Goal: Information Seeking & Learning: Learn about a topic

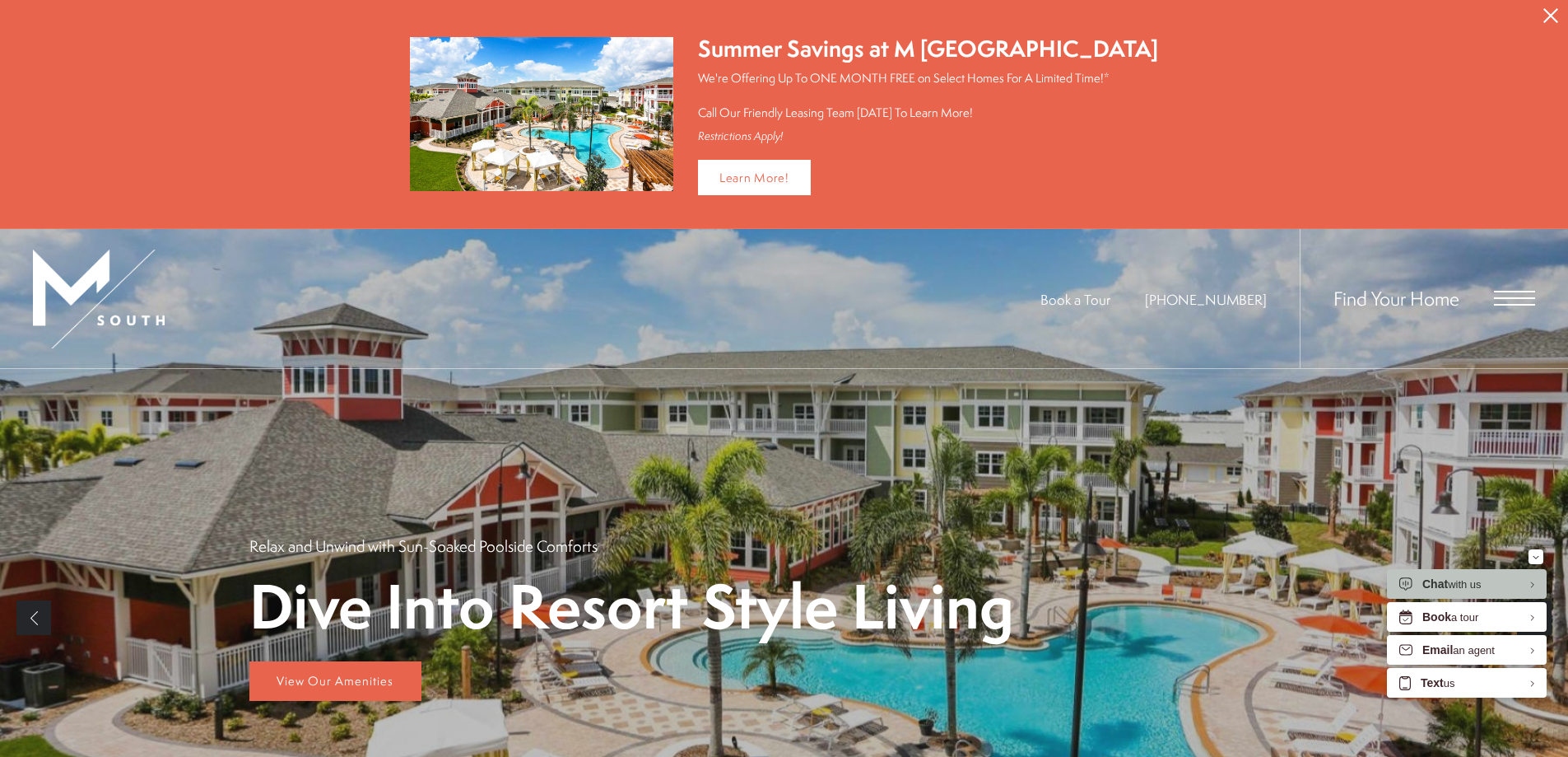
click at [1530, 277] on div "Find Your Home" at bounding box center [1417, 298] width 236 height 139
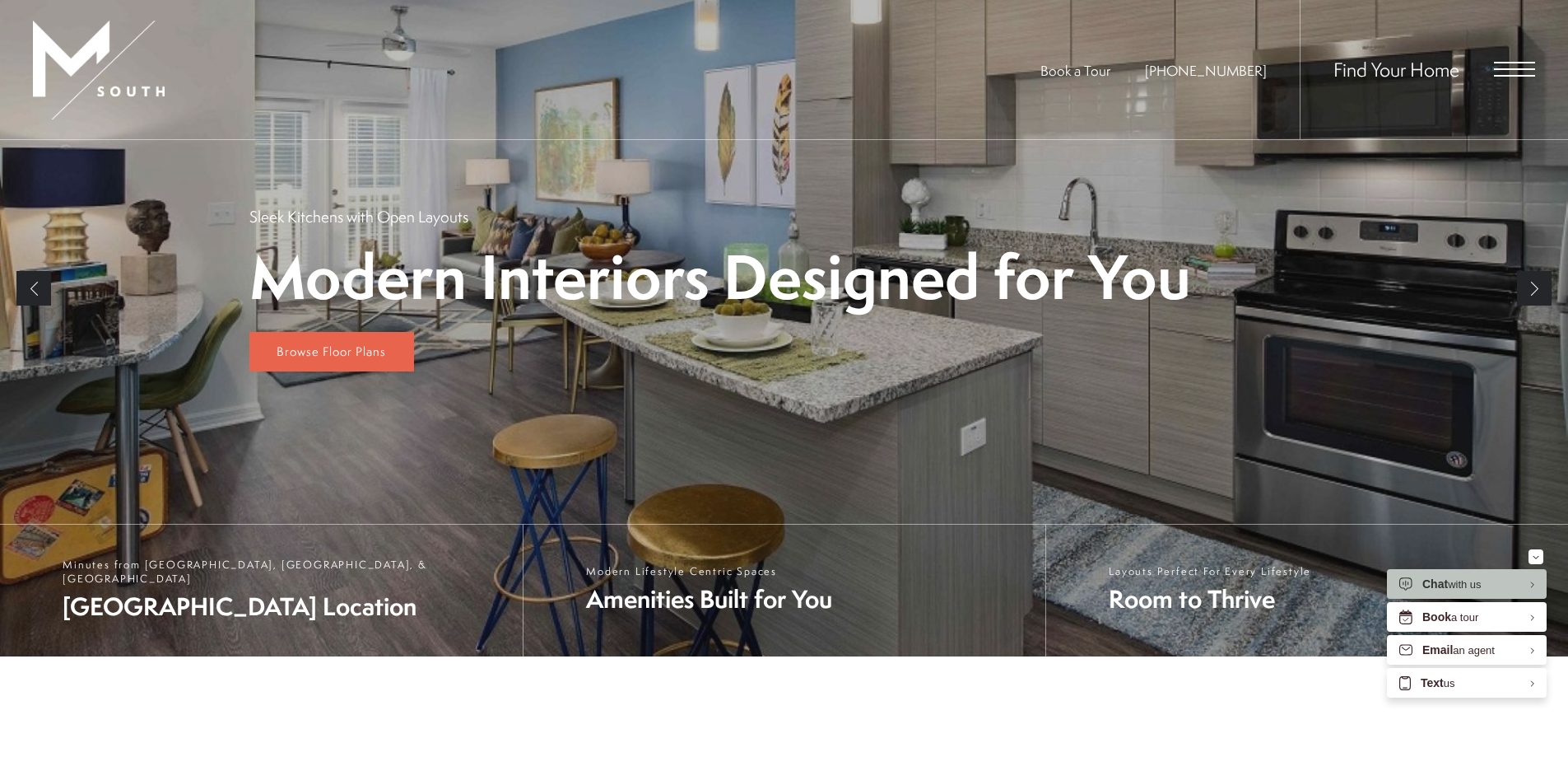
scroll to position [247, 0]
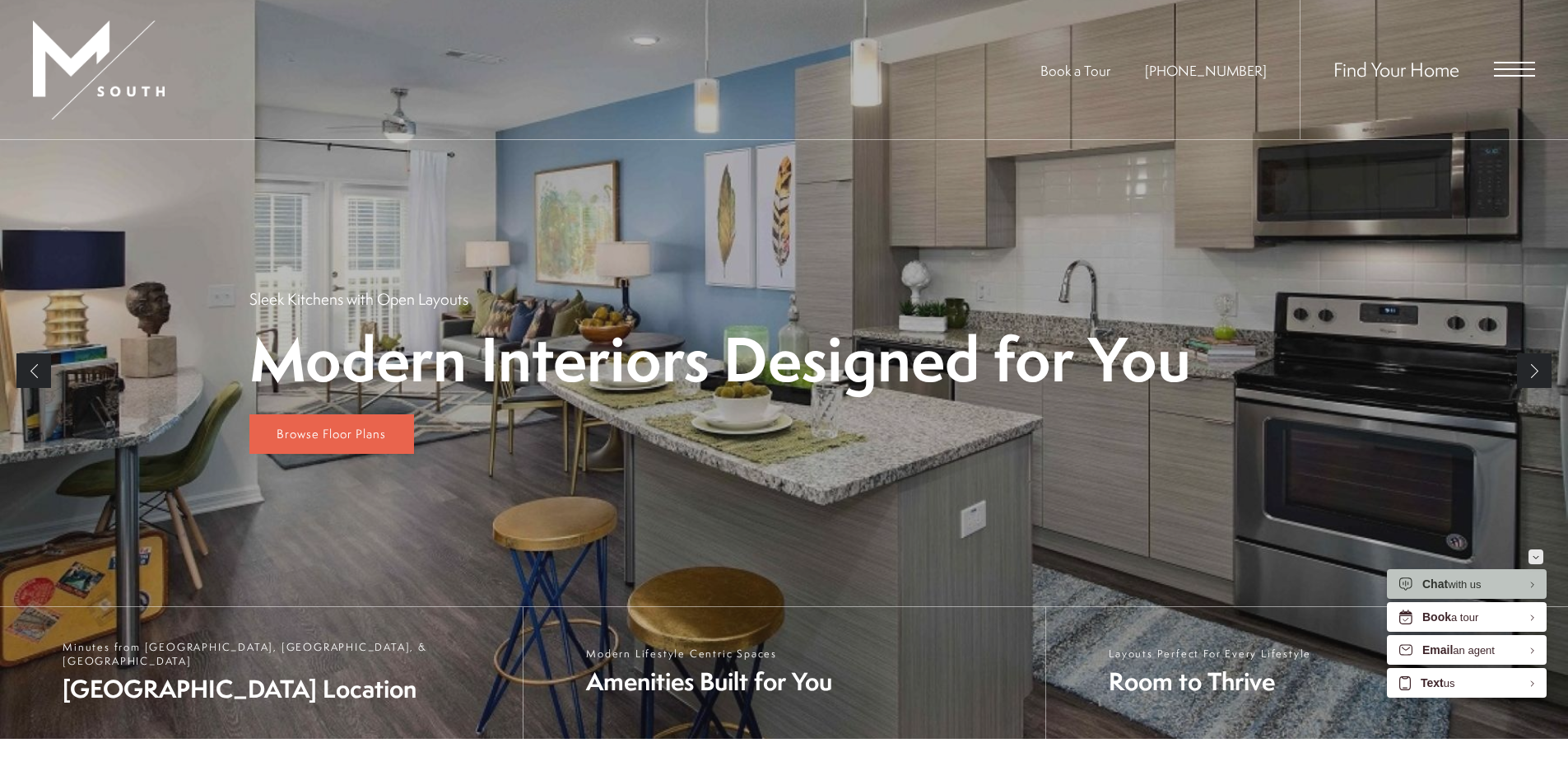
click at [1536, 555] on icon "Minimize" at bounding box center [1536, 557] width 7 height 4
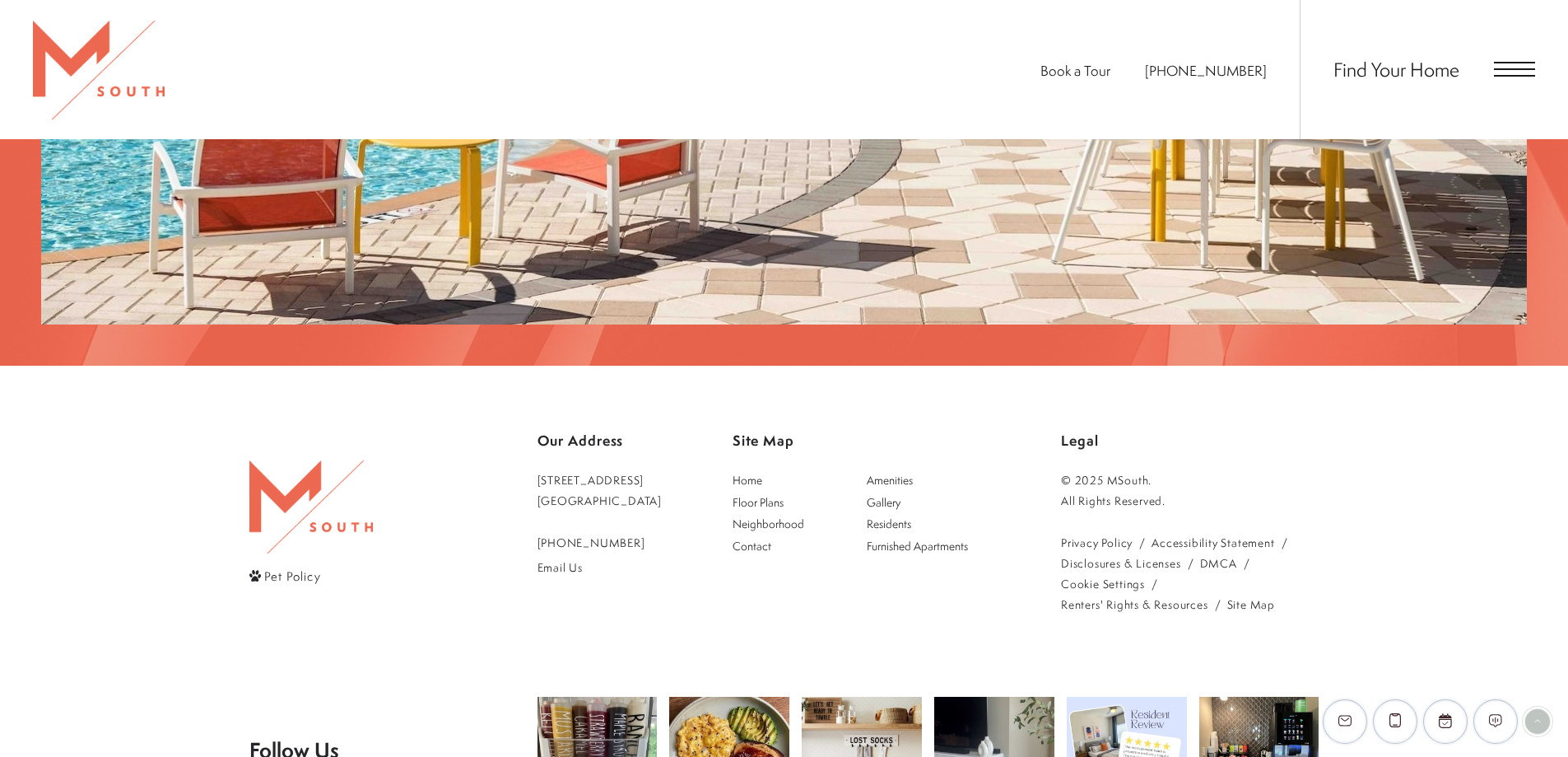
scroll to position [3454, 0]
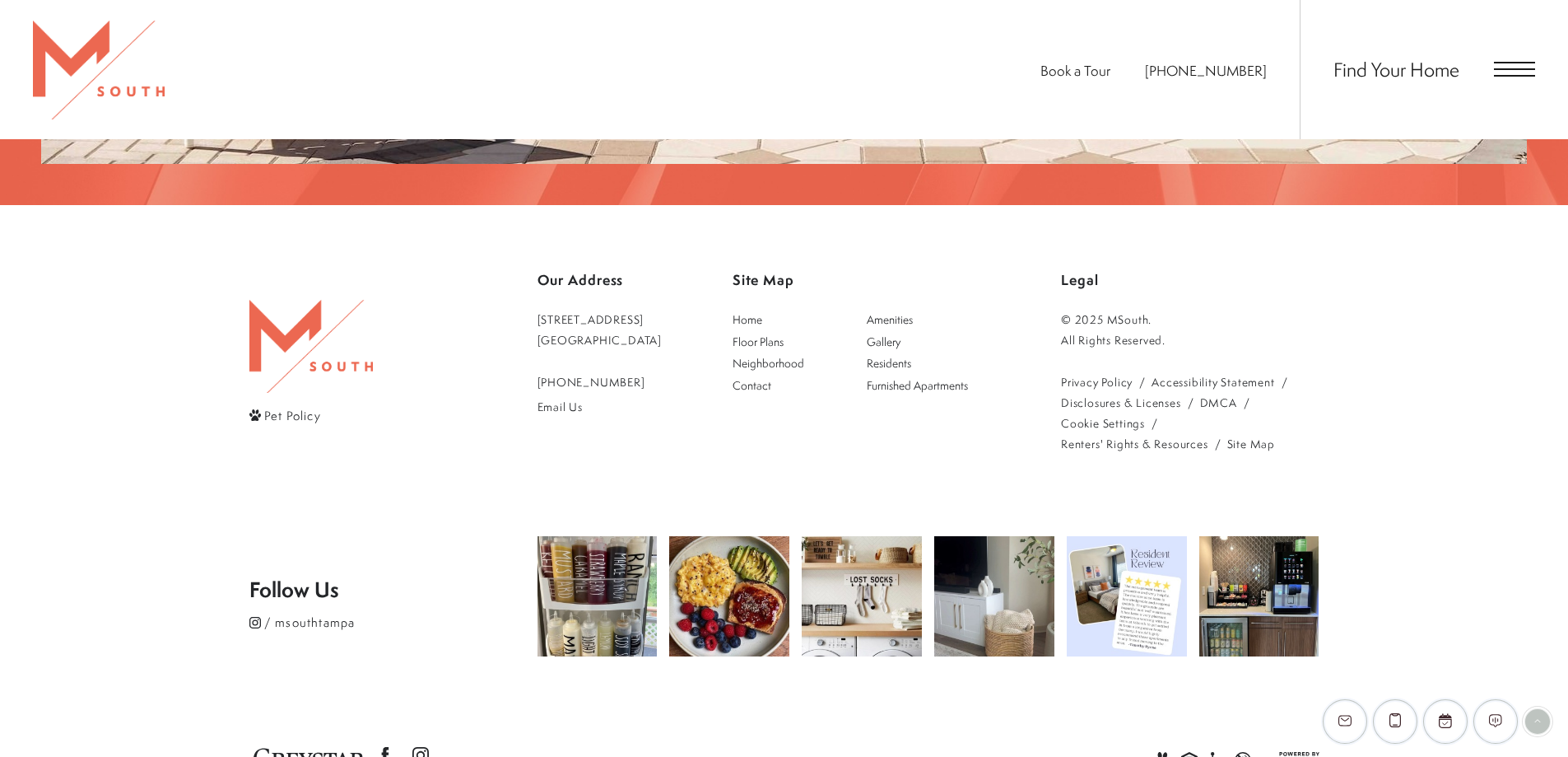
click at [1519, 70] on span "Open Menu" at bounding box center [1515, 69] width 41 height 2
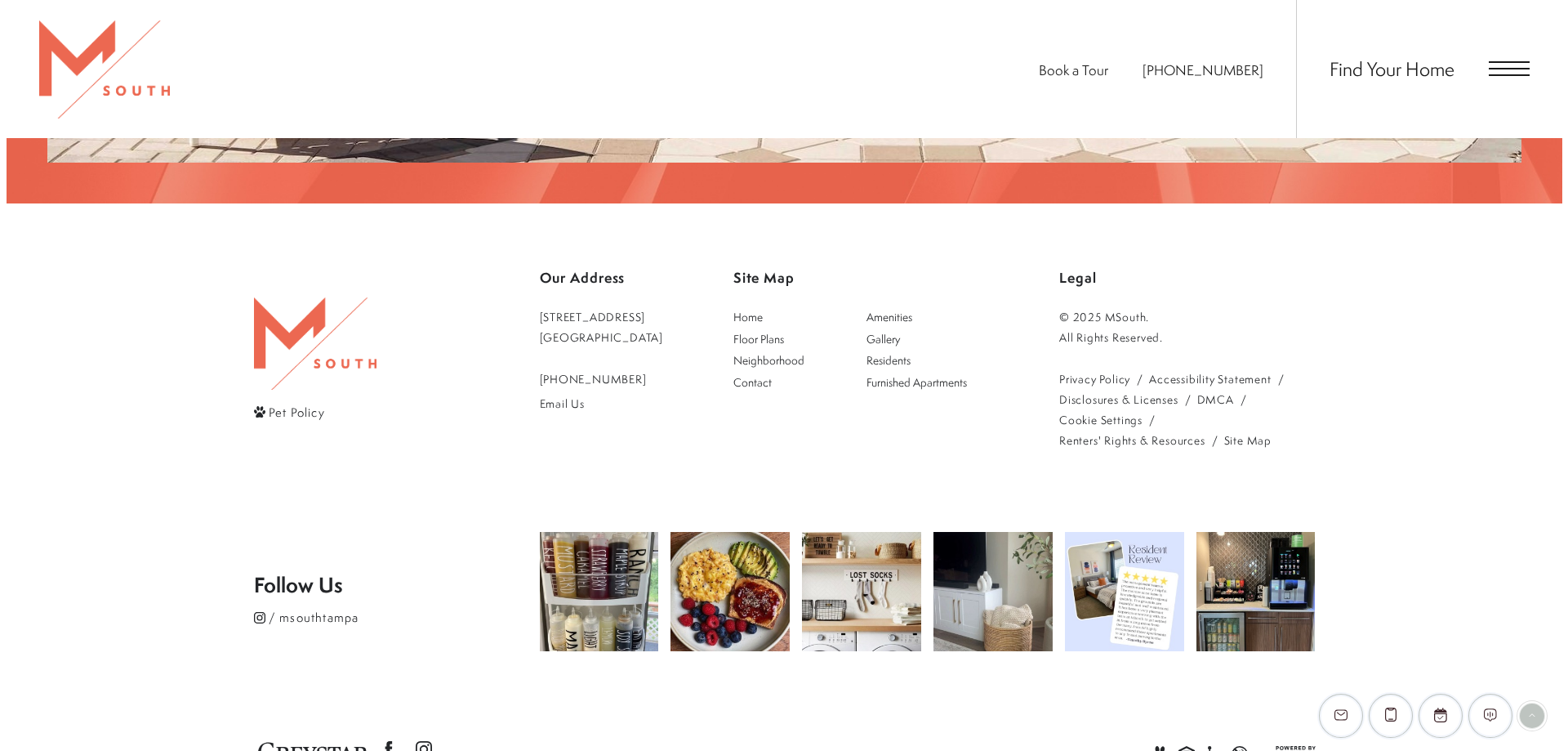
scroll to position [0, 0]
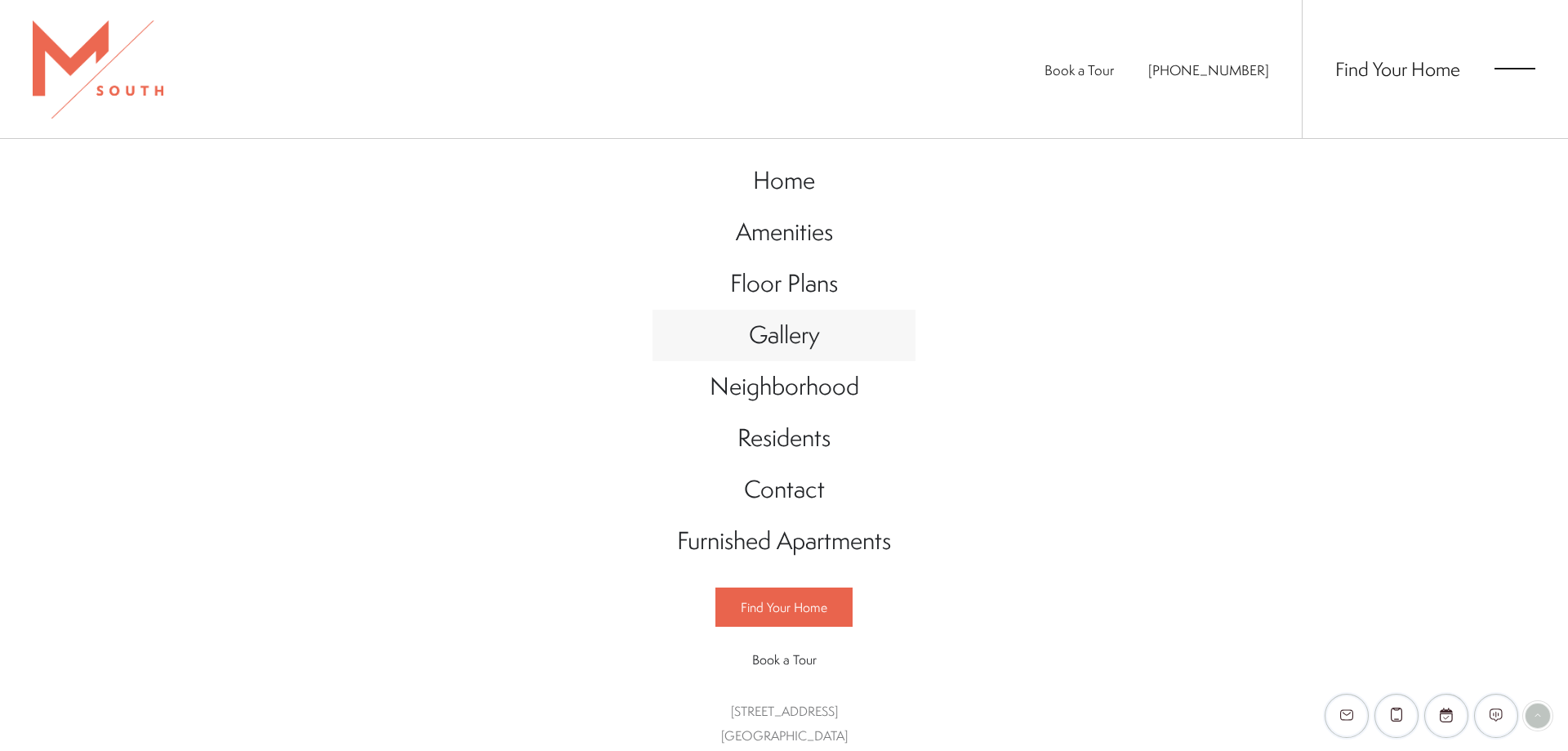
click at [793, 343] on span "Gallery" at bounding box center [784, 334] width 71 height 33
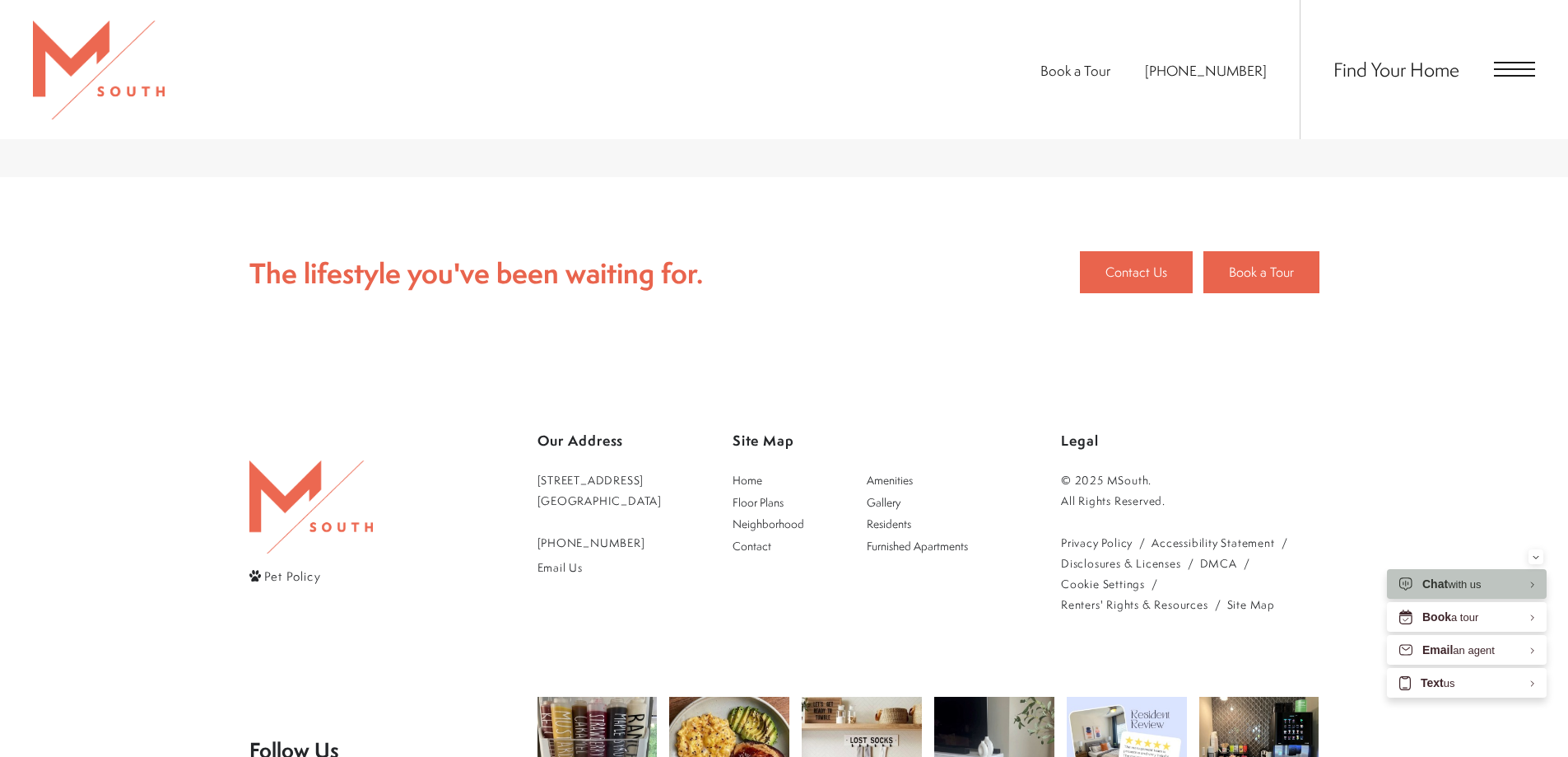
scroll to position [4282, 0]
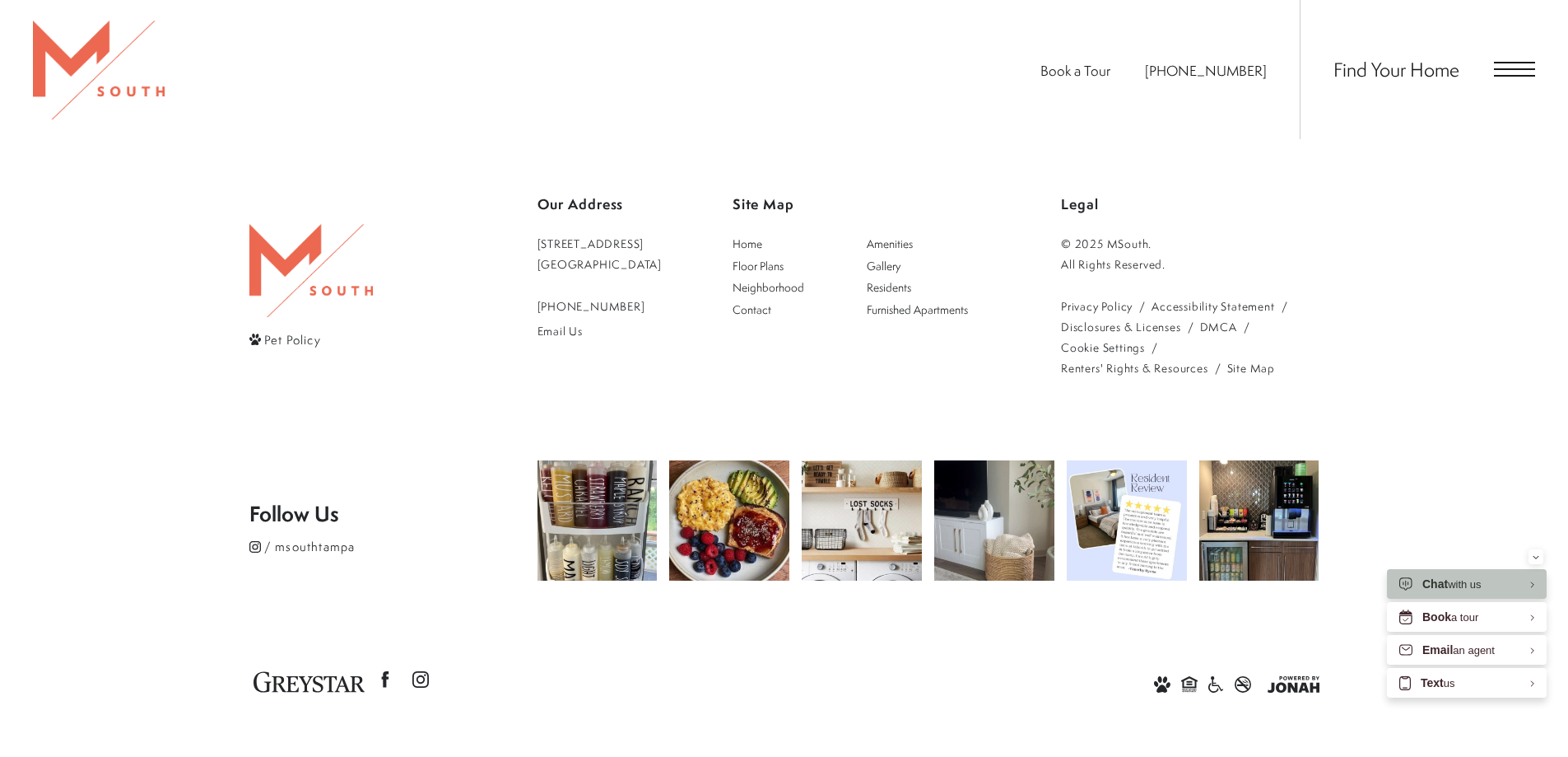
click at [104, 78] on img at bounding box center [98, 70] width 132 height 99
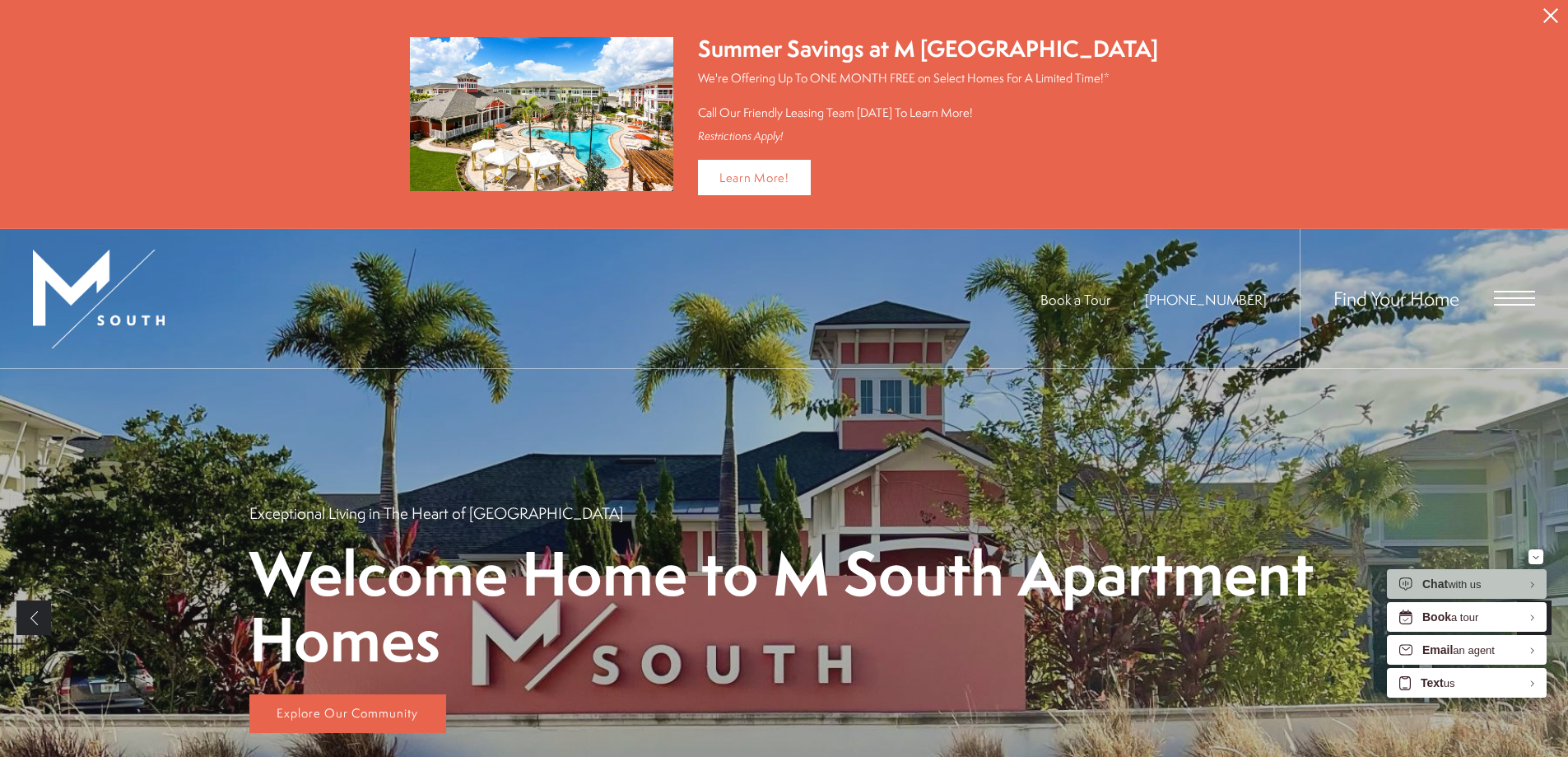
click at [1527, 306] on div "Find Your Home" at bounding box center [1417, 298] width 236 height 139
click at [1528, 300] on span "Open Menu" at bounding box center [1515, 298] width 41 height 15
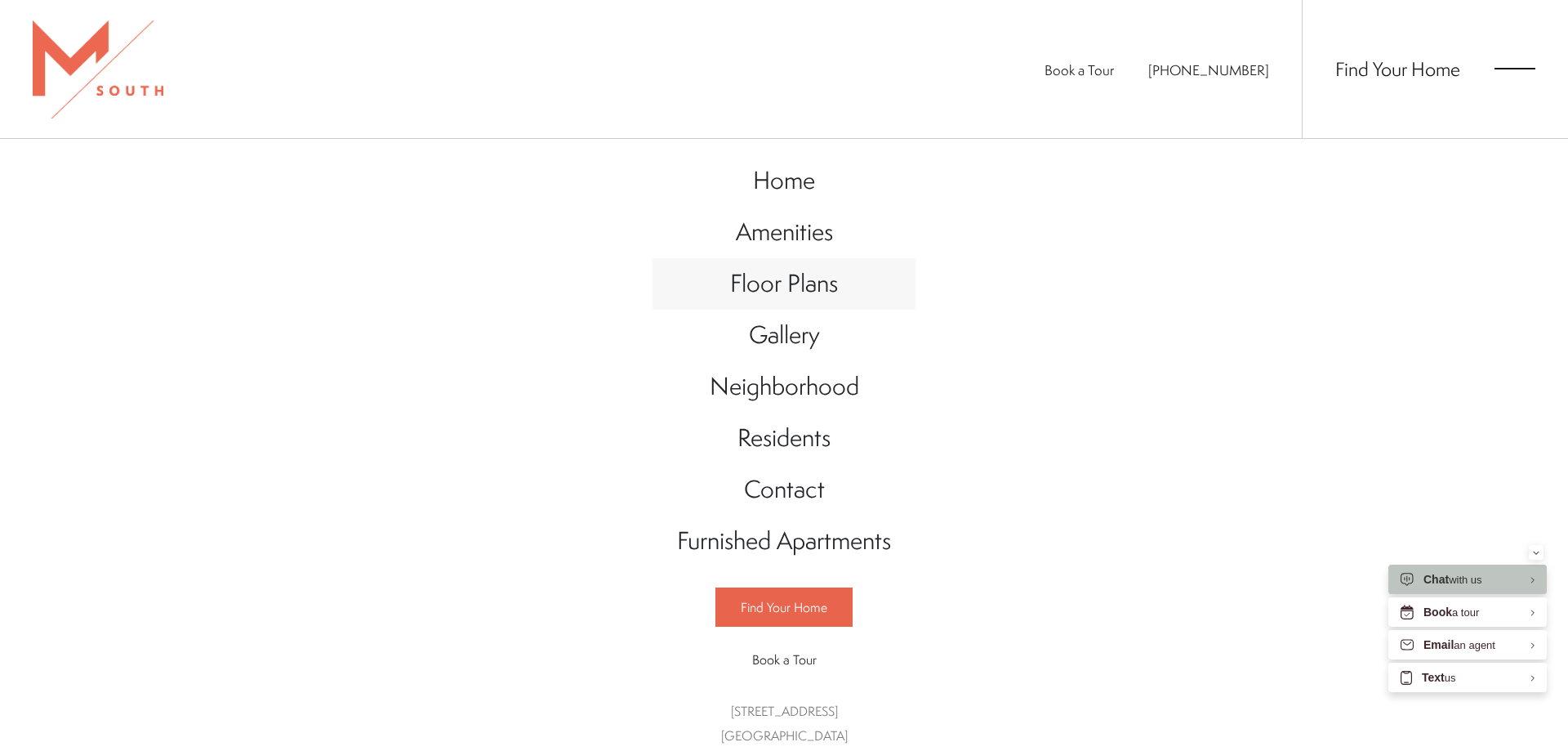
click at [806, 286] on span "Floor Plans" at bounding box center [784, 283] width 108 height 33
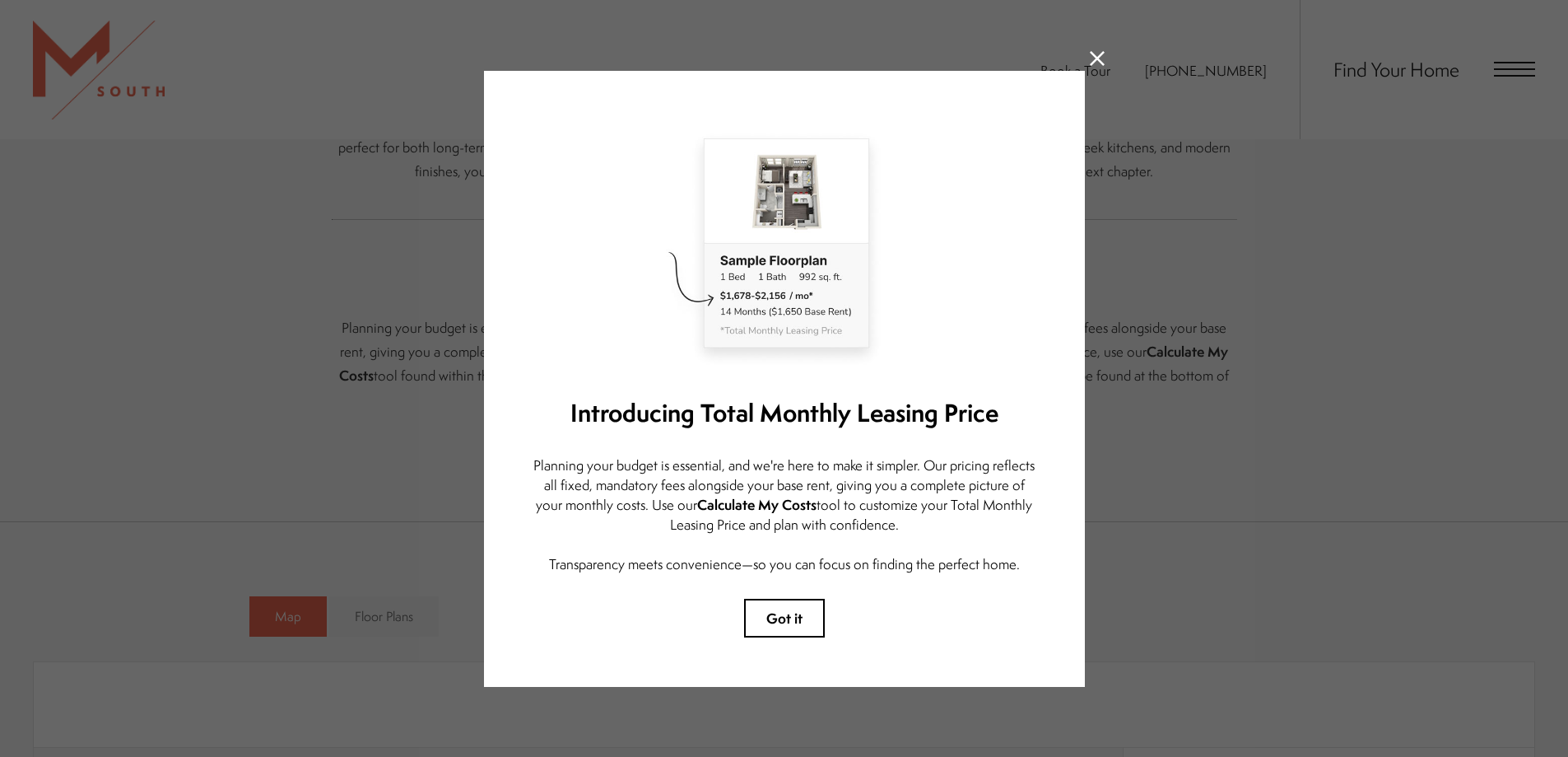
scroll to position [659, 0]
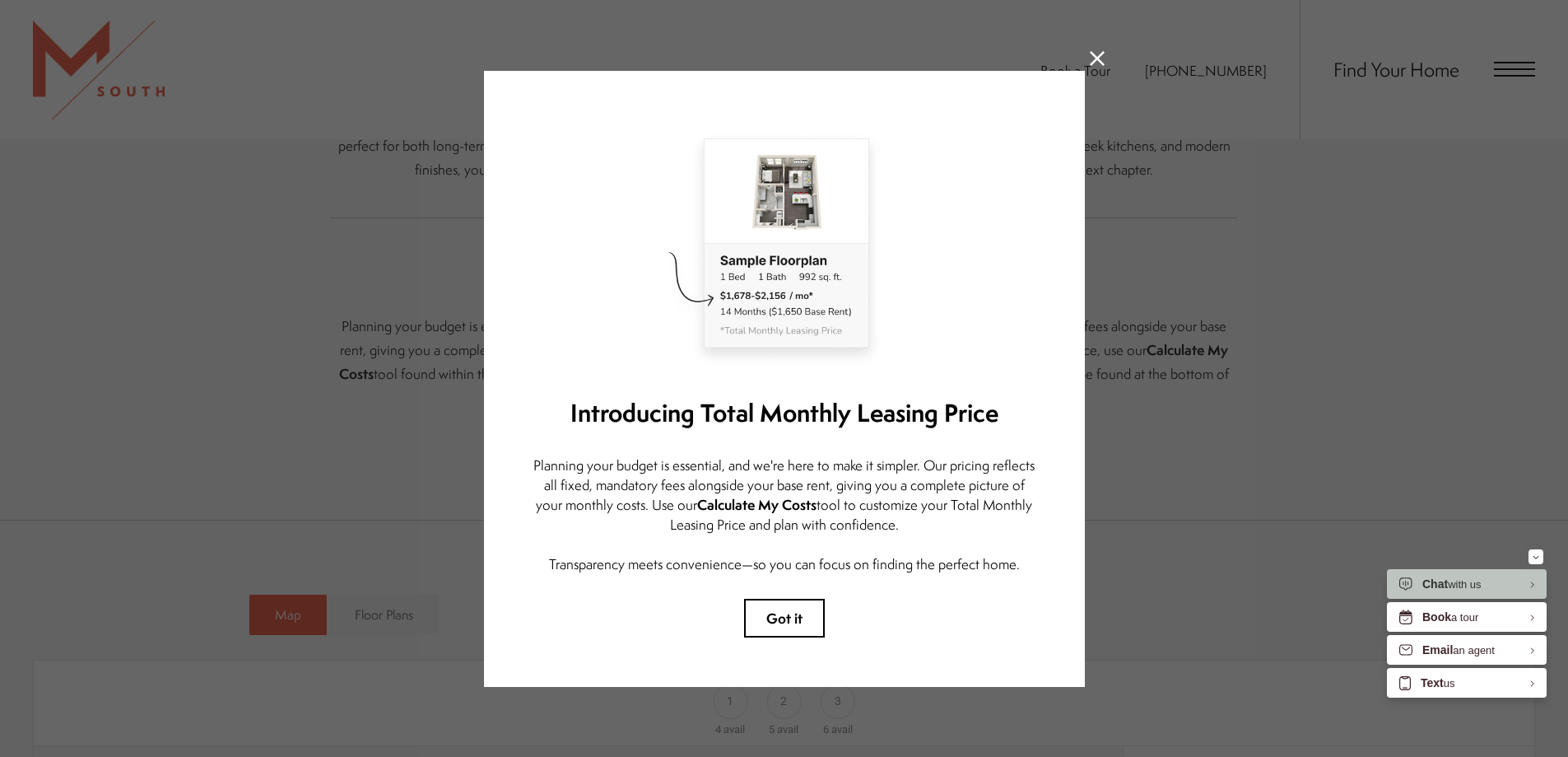
click at [1090, 51] on icon at bounding box center [1097, 59] width 15 height 15
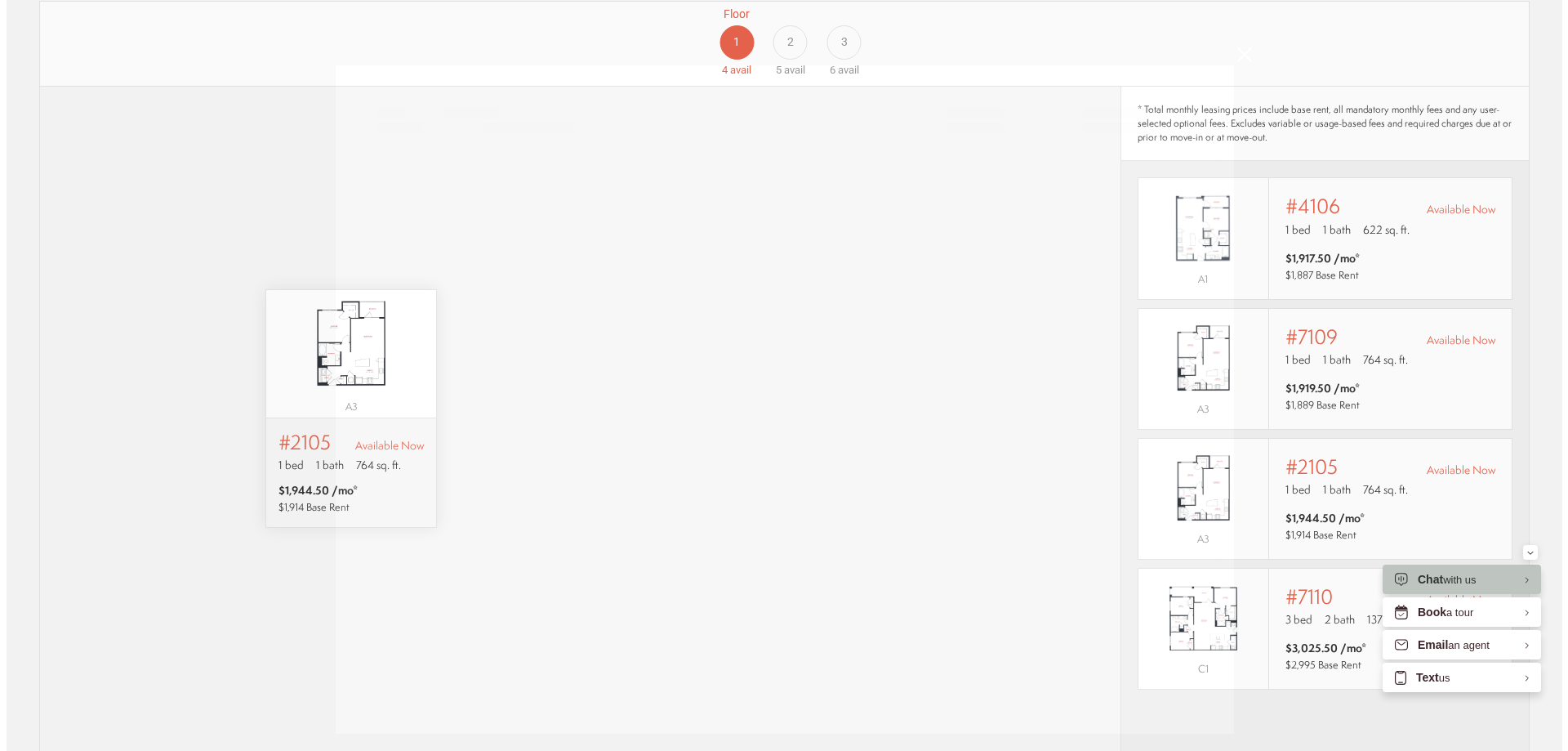
scroll to position [0, 0]
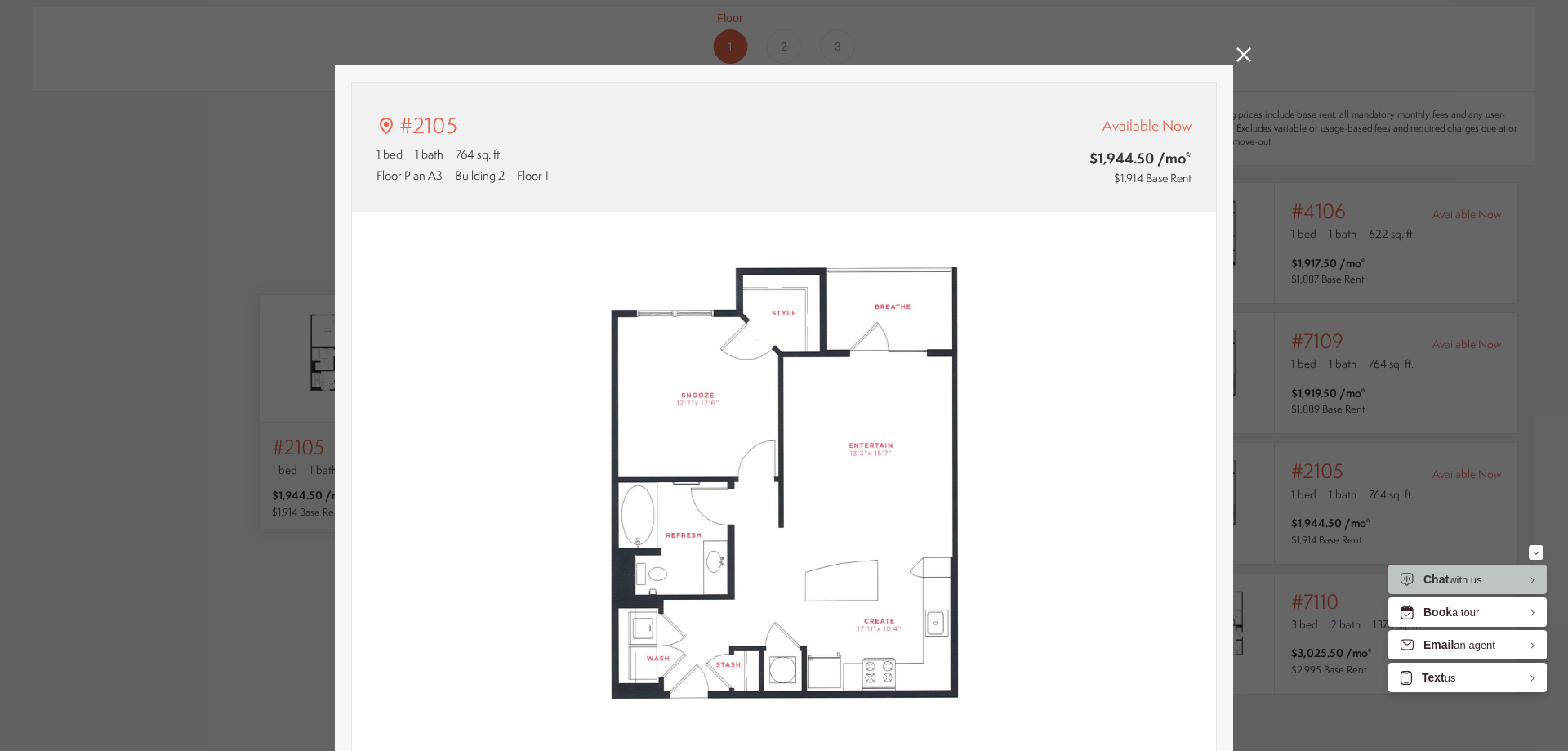
type input "**********"
click at [1236, 48] on icon at bounding box center [1243, 55] width 15 height 15
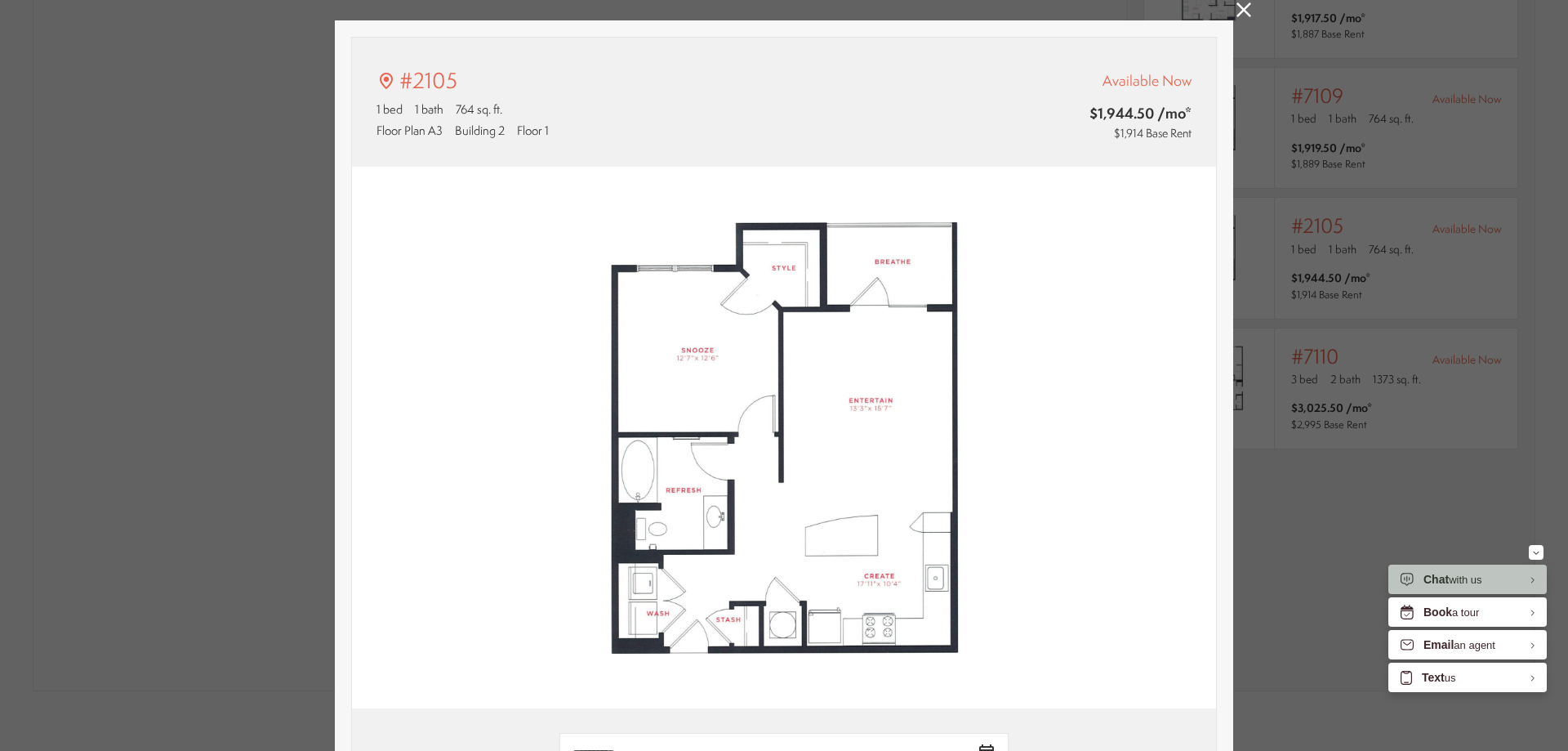
scroll to position [82, 0]
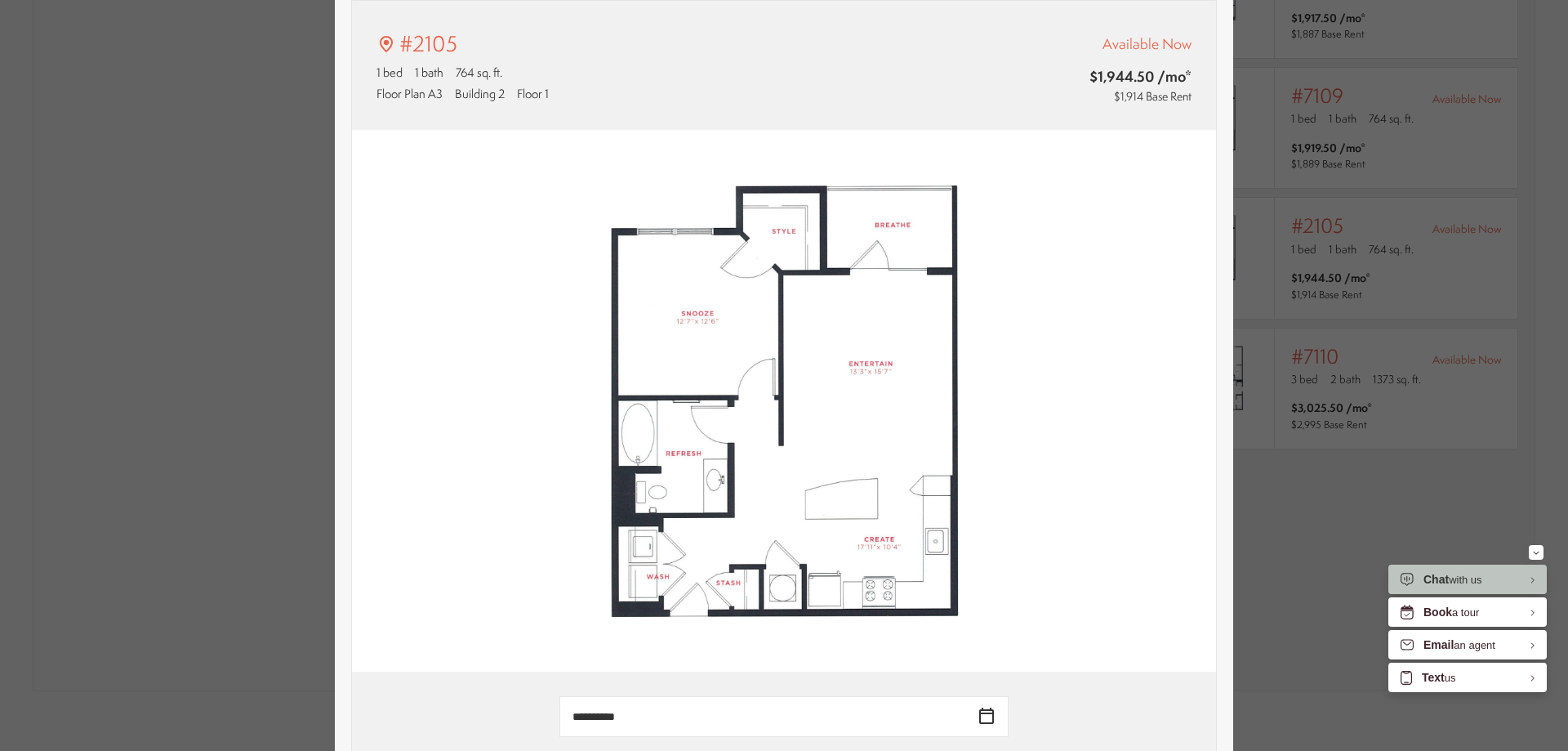
click at [256, 677] on div "#2105 1 bed 1 bath 764 sq. ft. Floor Plan A3 Building 2 Floor 1 Available Now $…" at bounding box center [784, 375] width 1568 height 751
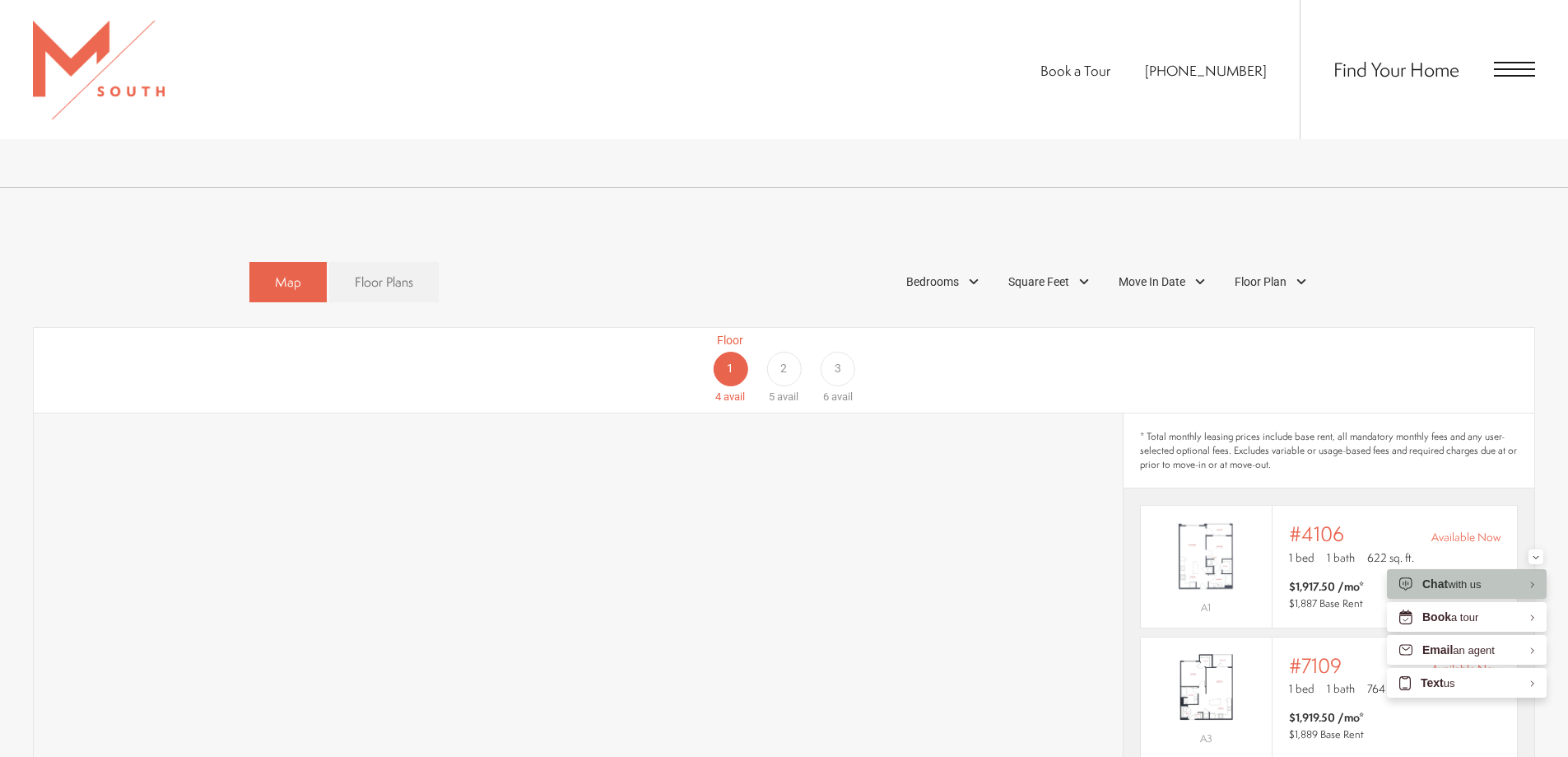
scroll to position [988, 0]
click at [798, 350] on div "2" at bounding box center [783, 367] width 35 height 35
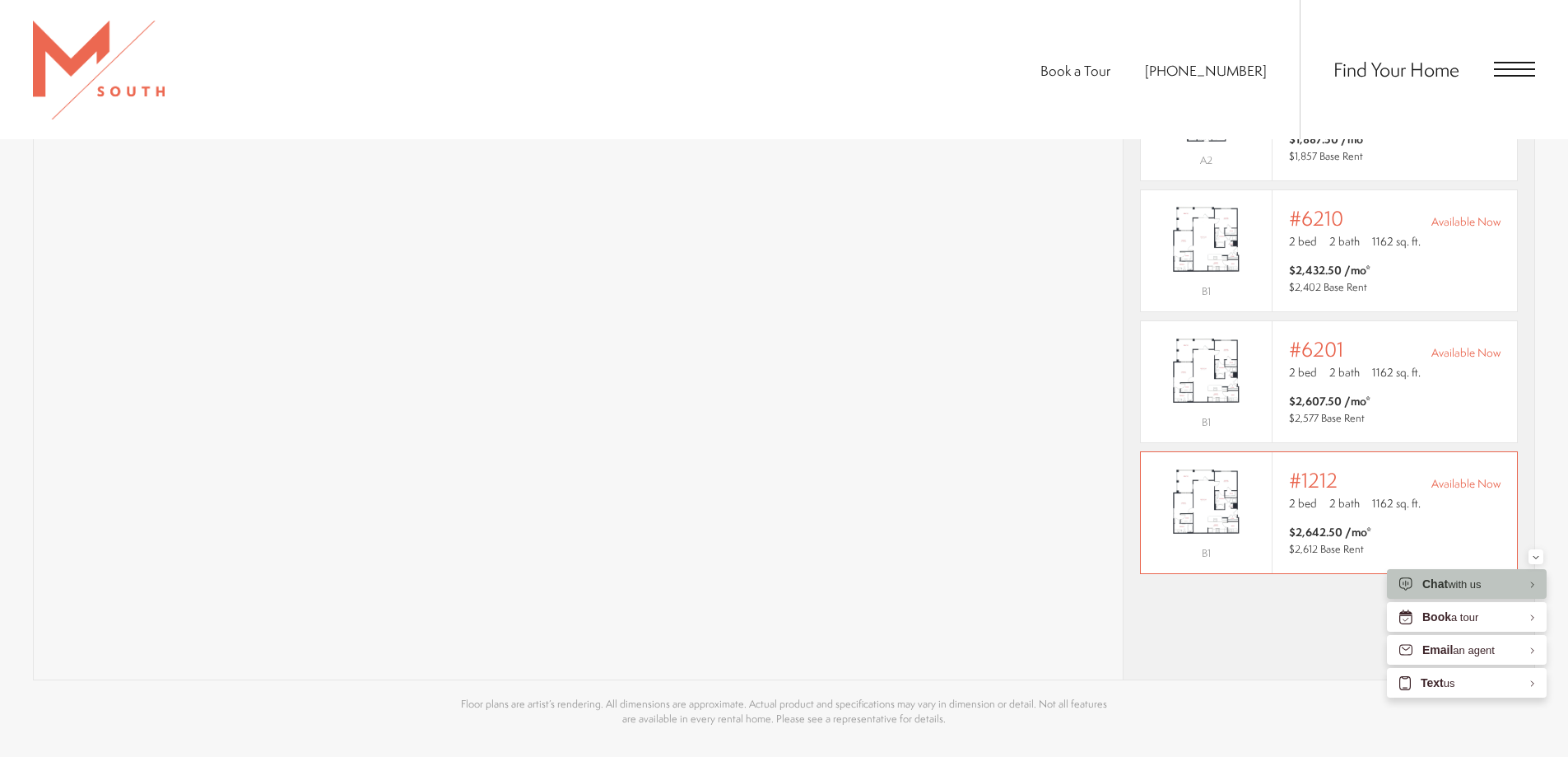
scroll to position [1153, 0]
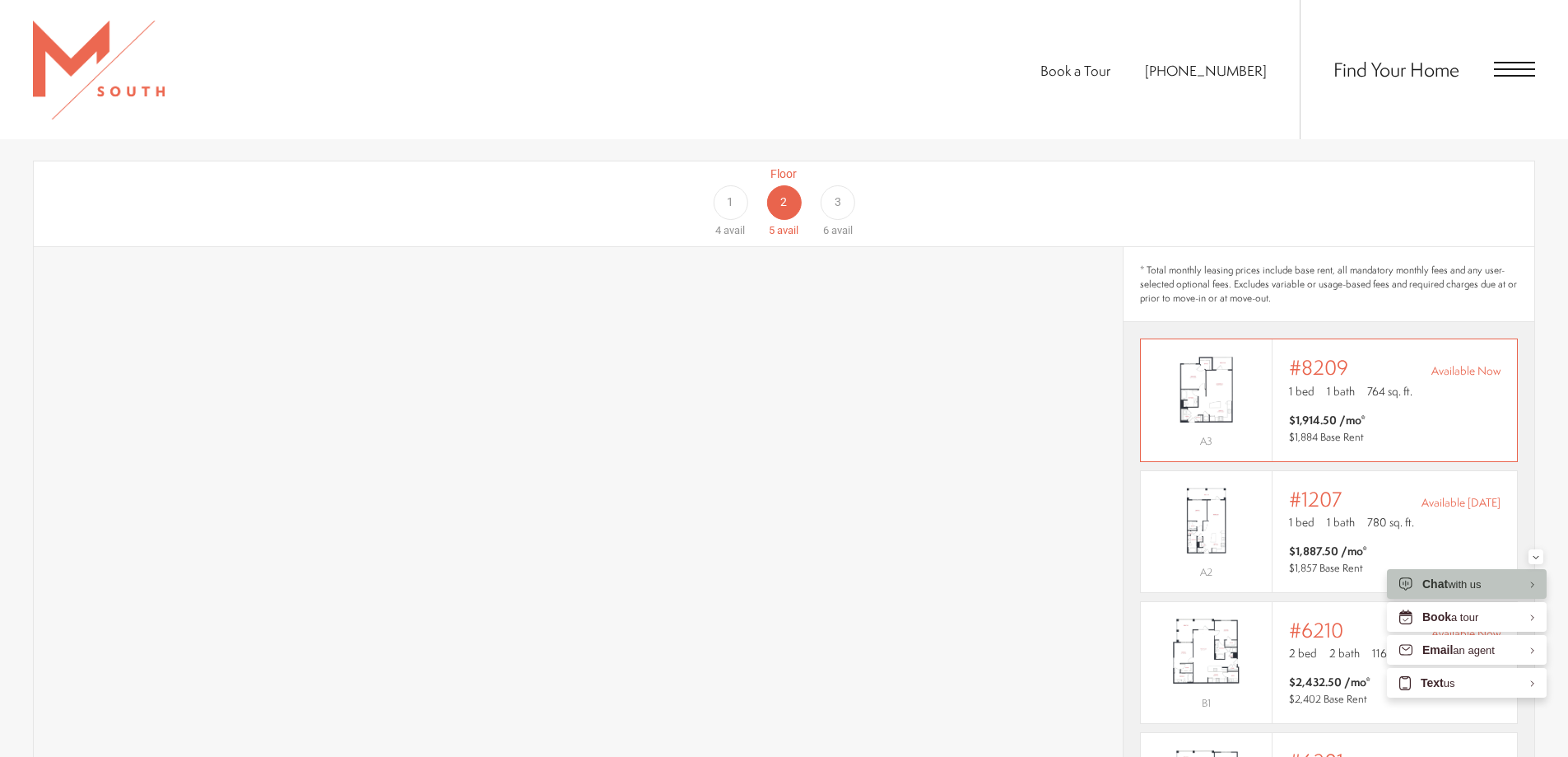
click at [1365, 381] on div "Outside price filter range #8209 Available Now 1 bed 1 bath 764 sq. ft. $1,914.…" at bounding box center [1395, 400] width 211 height 88
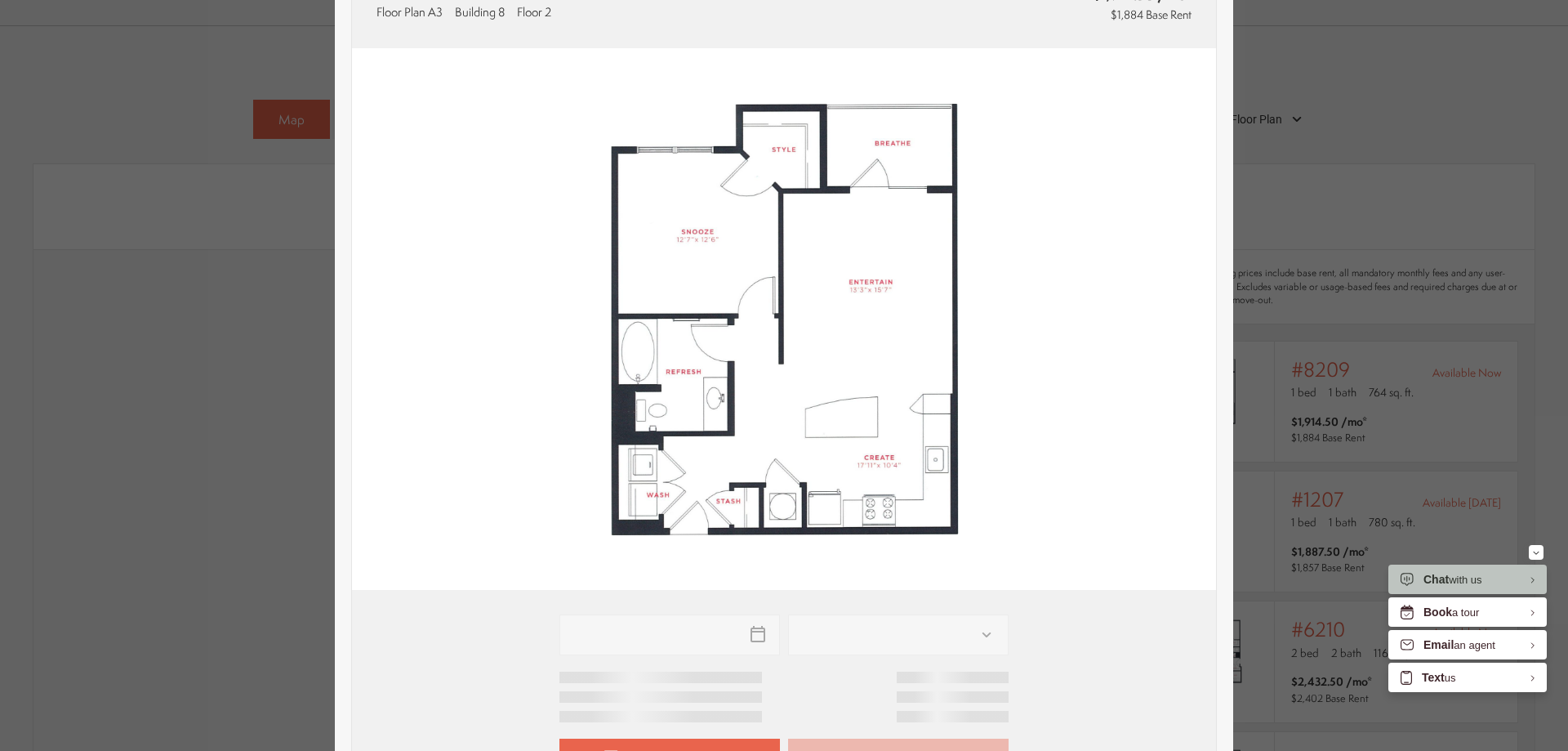
scroll to position [408, 0]
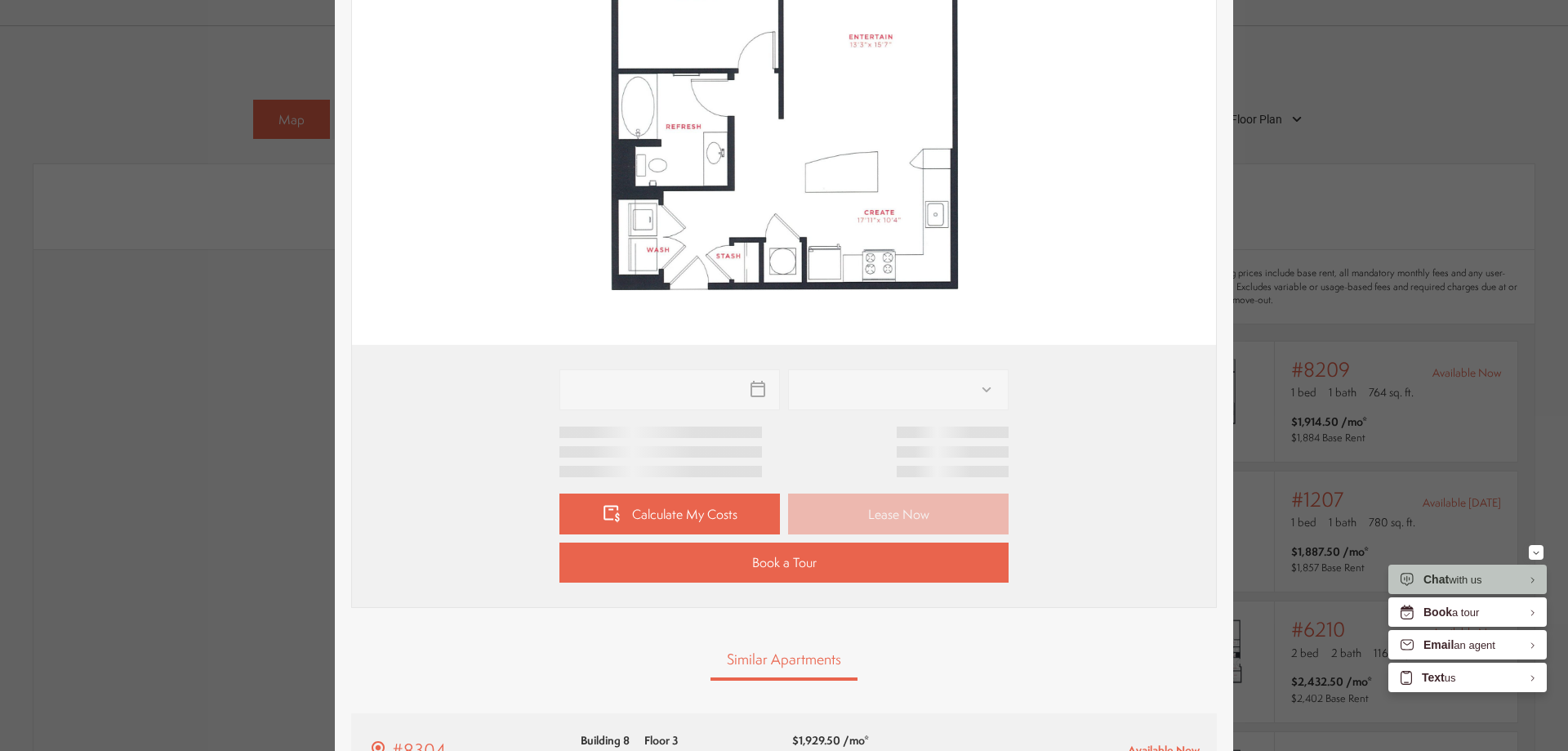
type input "**********"
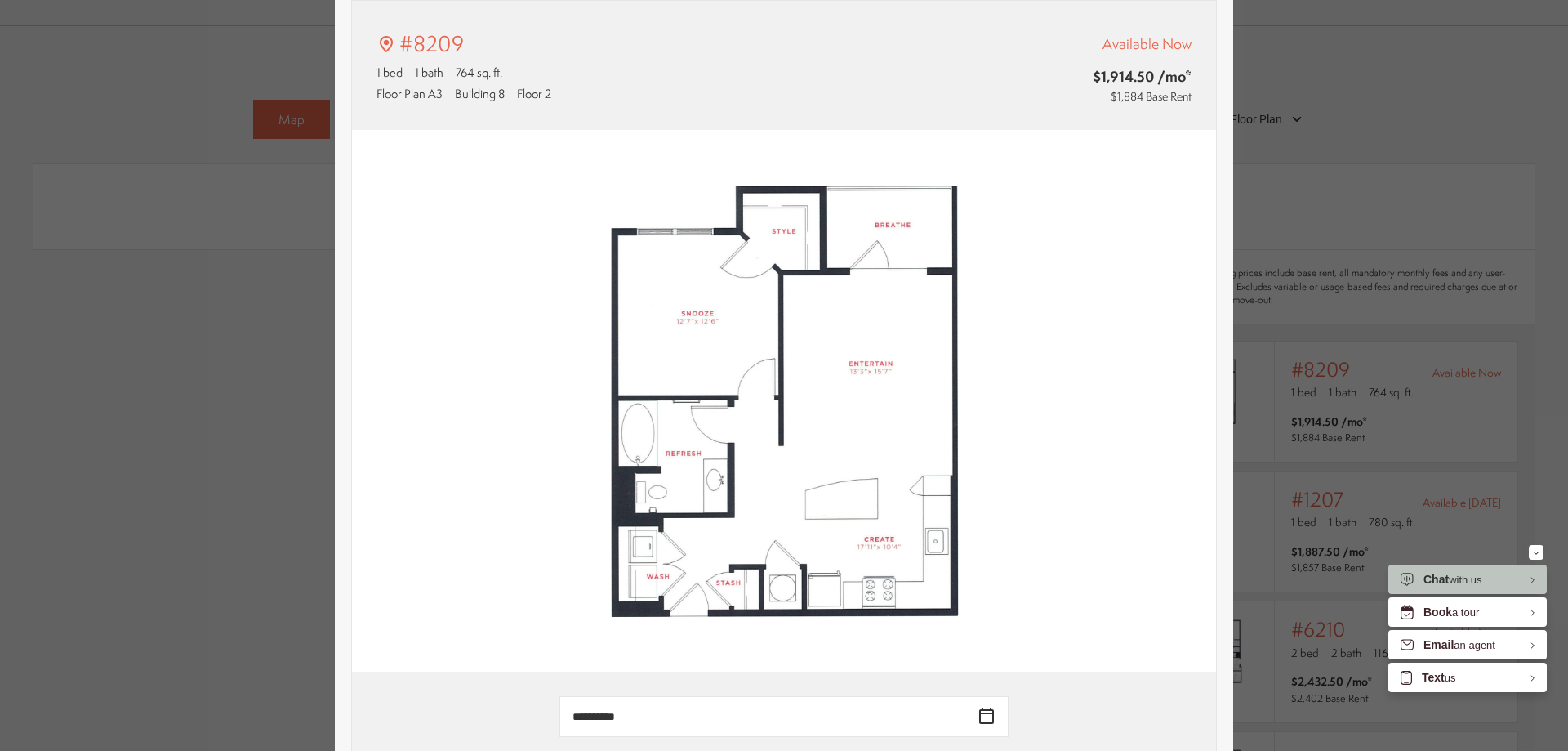
scroll to position [0, 0]
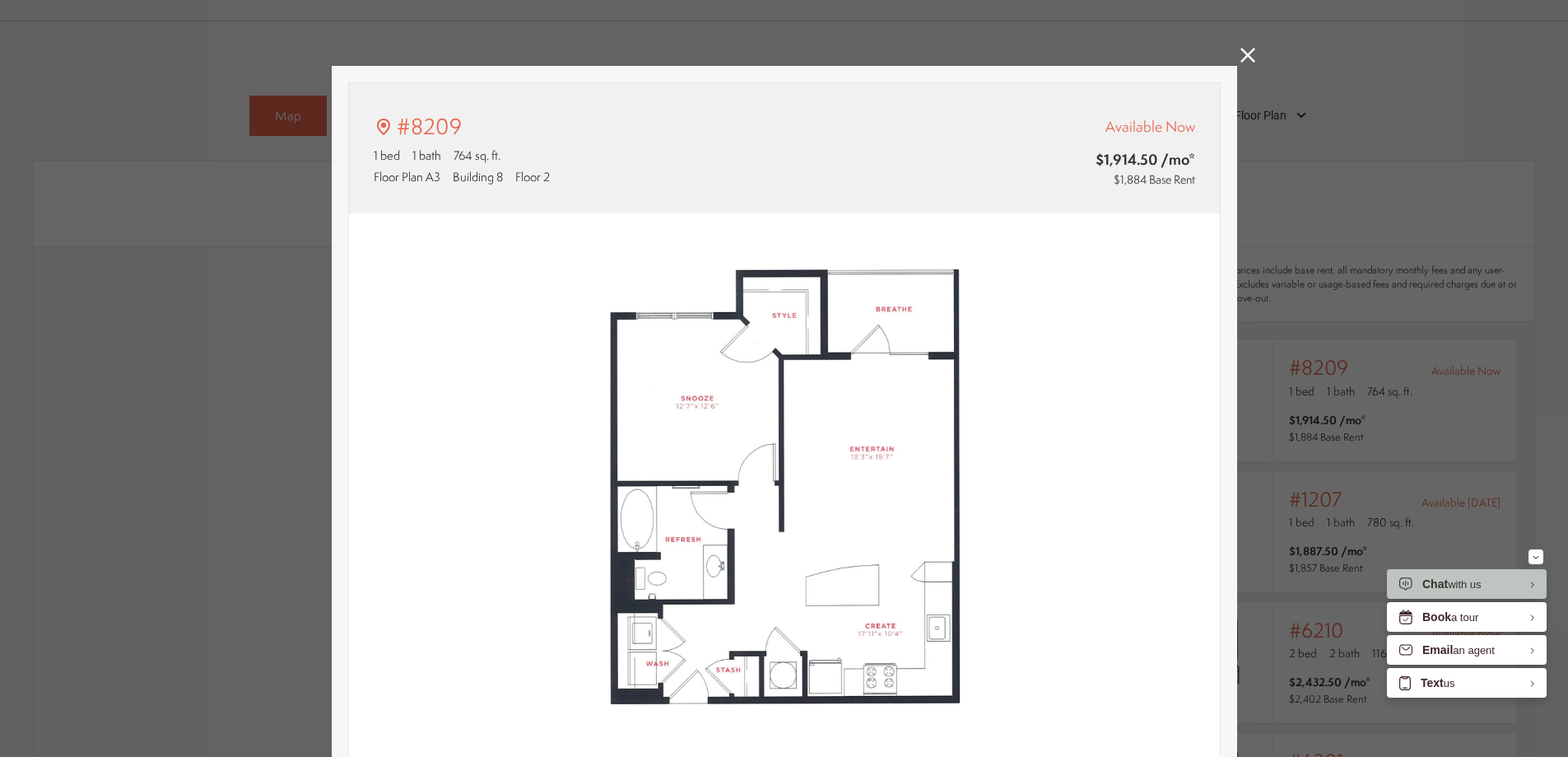
click at [1256, 66] on div "#8209 1 bed 1 bath 764 sq. ft. Floor Plan A3 Building 8 Floor 2 Available Now $…" at bounding box center [784, 378] width 1568 height 757
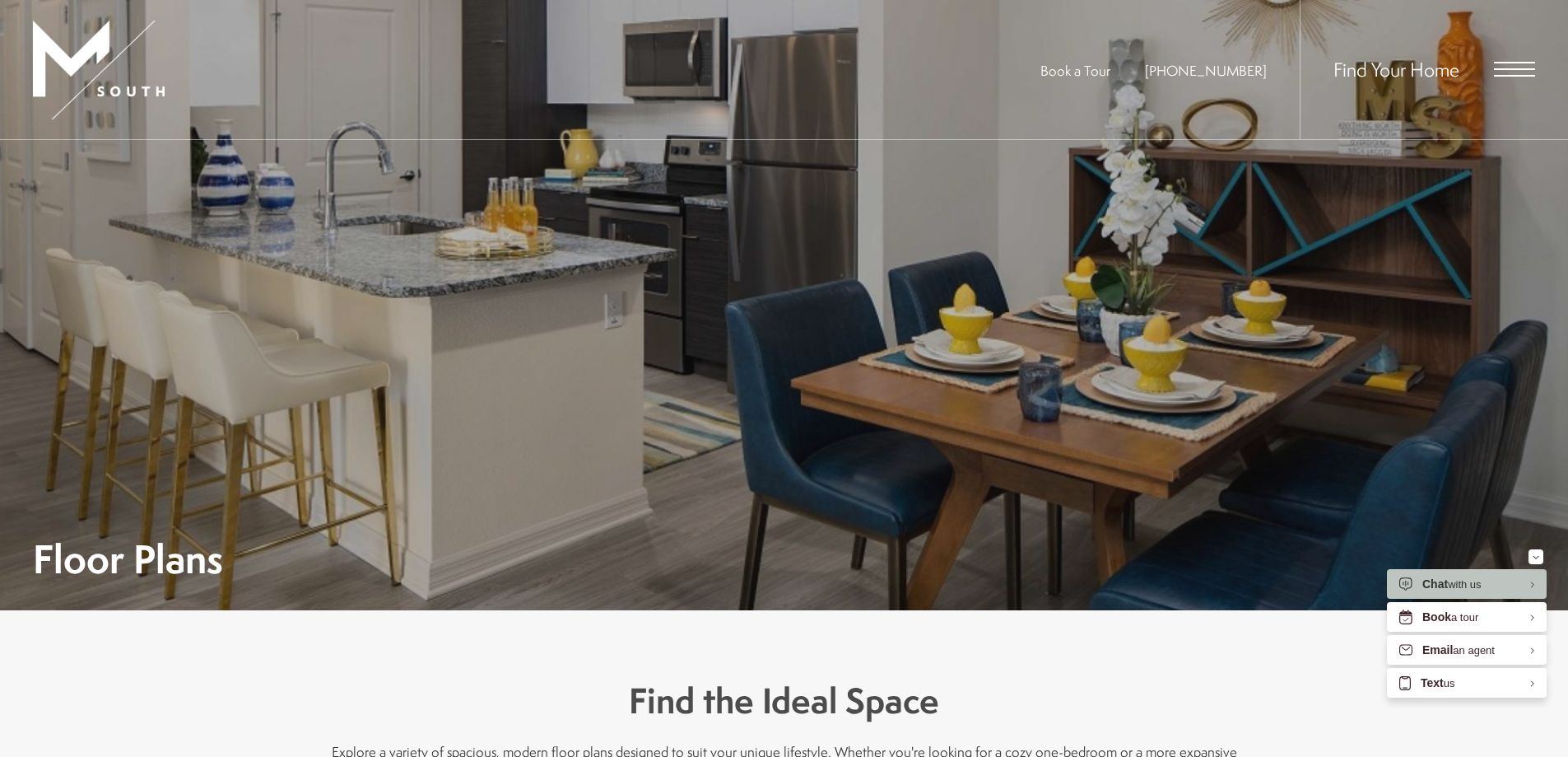
click at [1512, 62] on span "Open Menu" at bounding box center [1515, 63] width 41 height 2
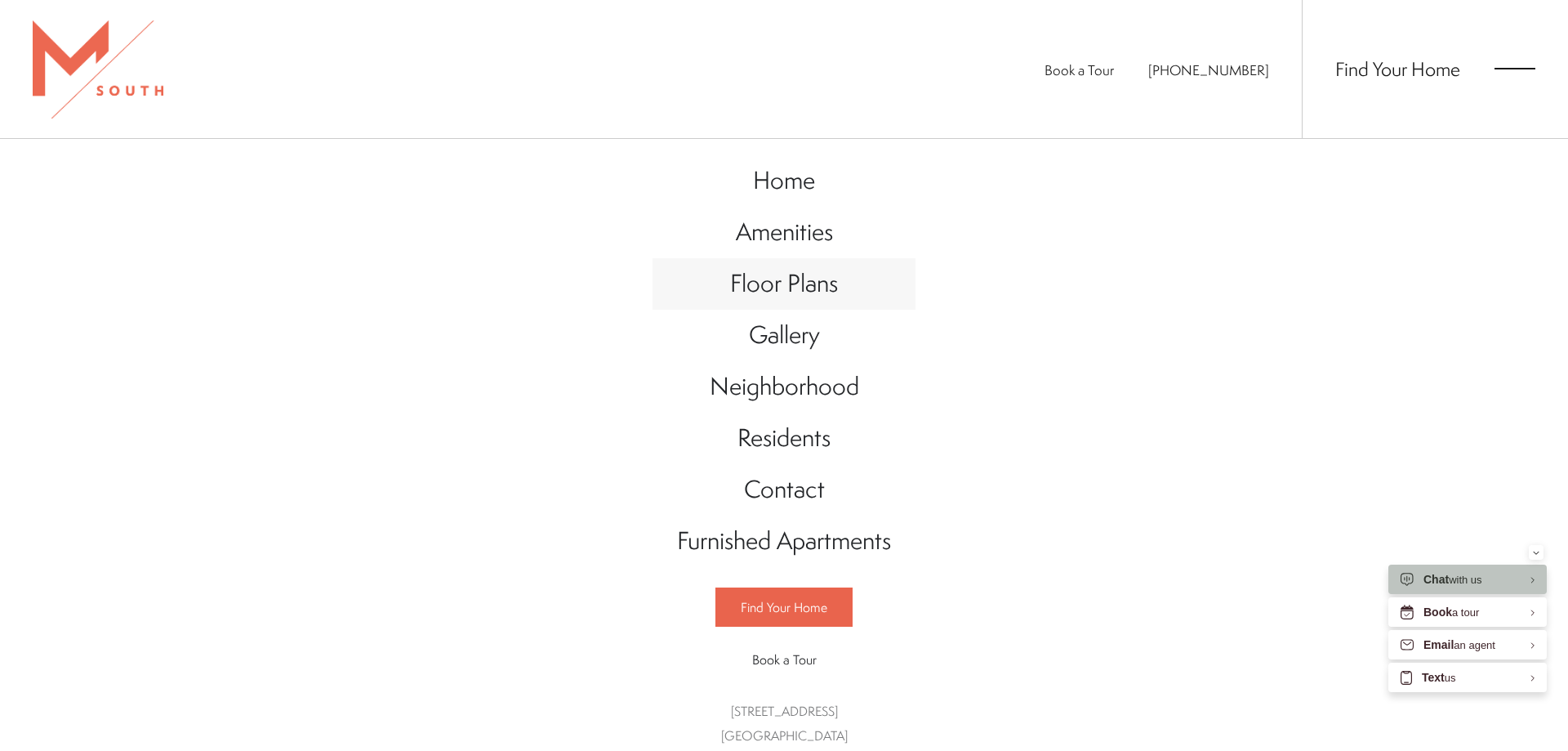
click at [745, 287] on span "Floor Plans" at bounding box center [784, 283] width 108 height 33
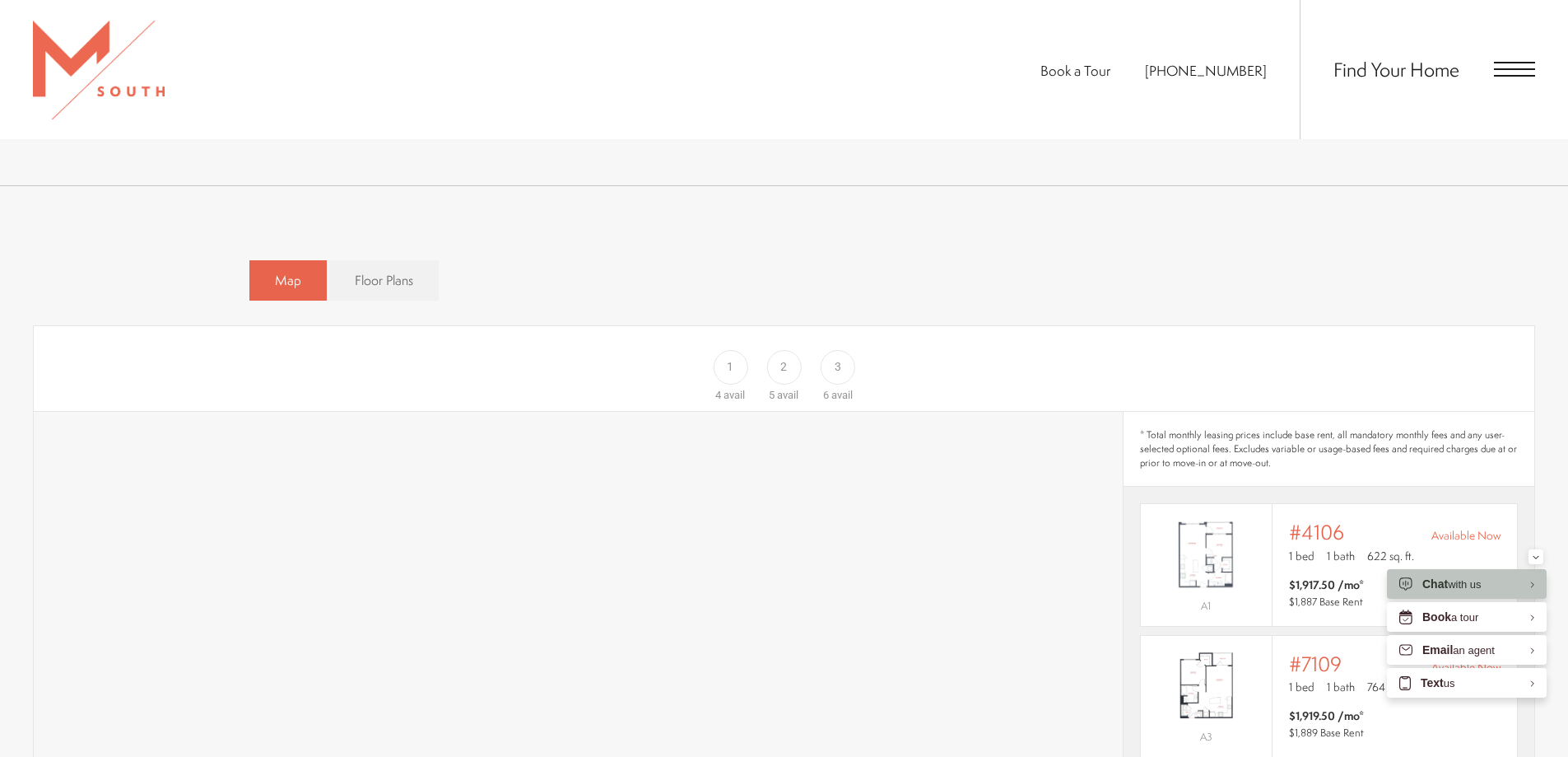
scroll to position [983, 0]
